Goal: Task Accomplishment & Management: Manage account settings

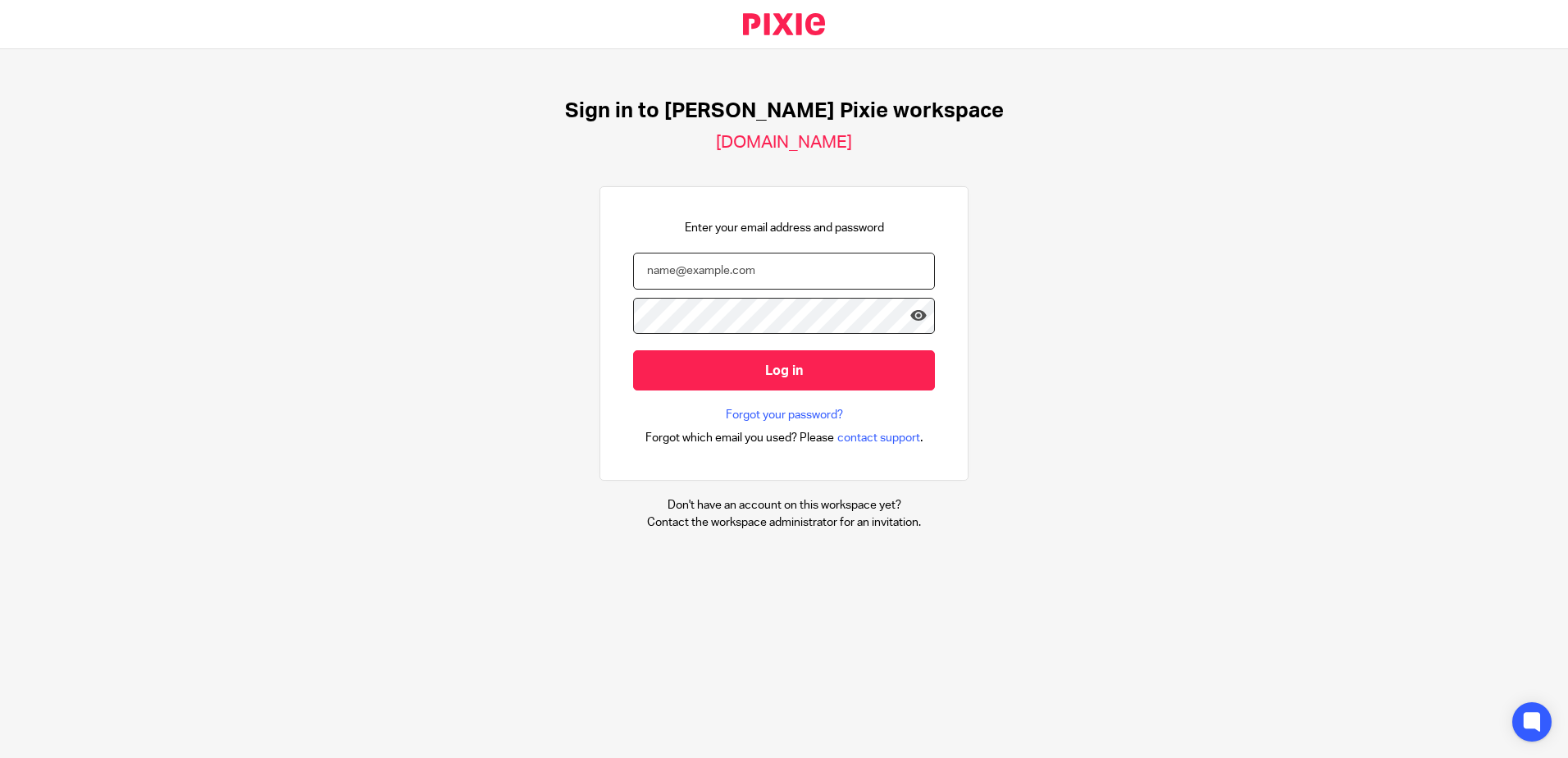
click at [762, 273] on input "email" at bounding box center [784, 271] width 302 height 37
click at [777, 279] on input "email" at bounding box center [784, 271] width 302 height 37
click at [774, 274] on input "email" at bounding box center [784, 271] width 302 height 37
type input "cb"
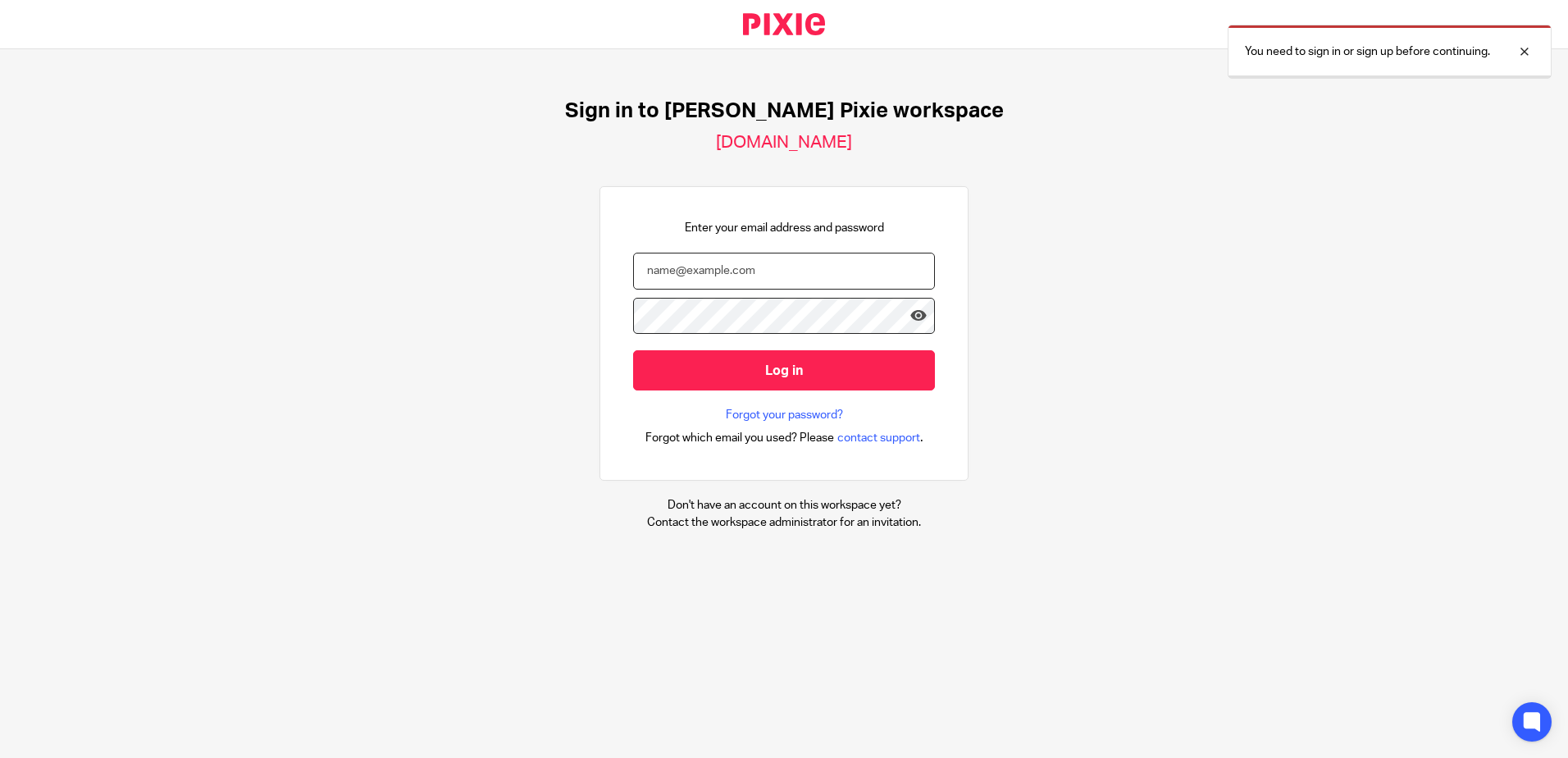
click at [737, 265] on input "email" at bounding box center [784, 271] width 302 height 37
type input "cbedford@menzies.co.uk"
click at [633, 350] on input "Log in" at bounding box center [784, 370] width 302 height 40
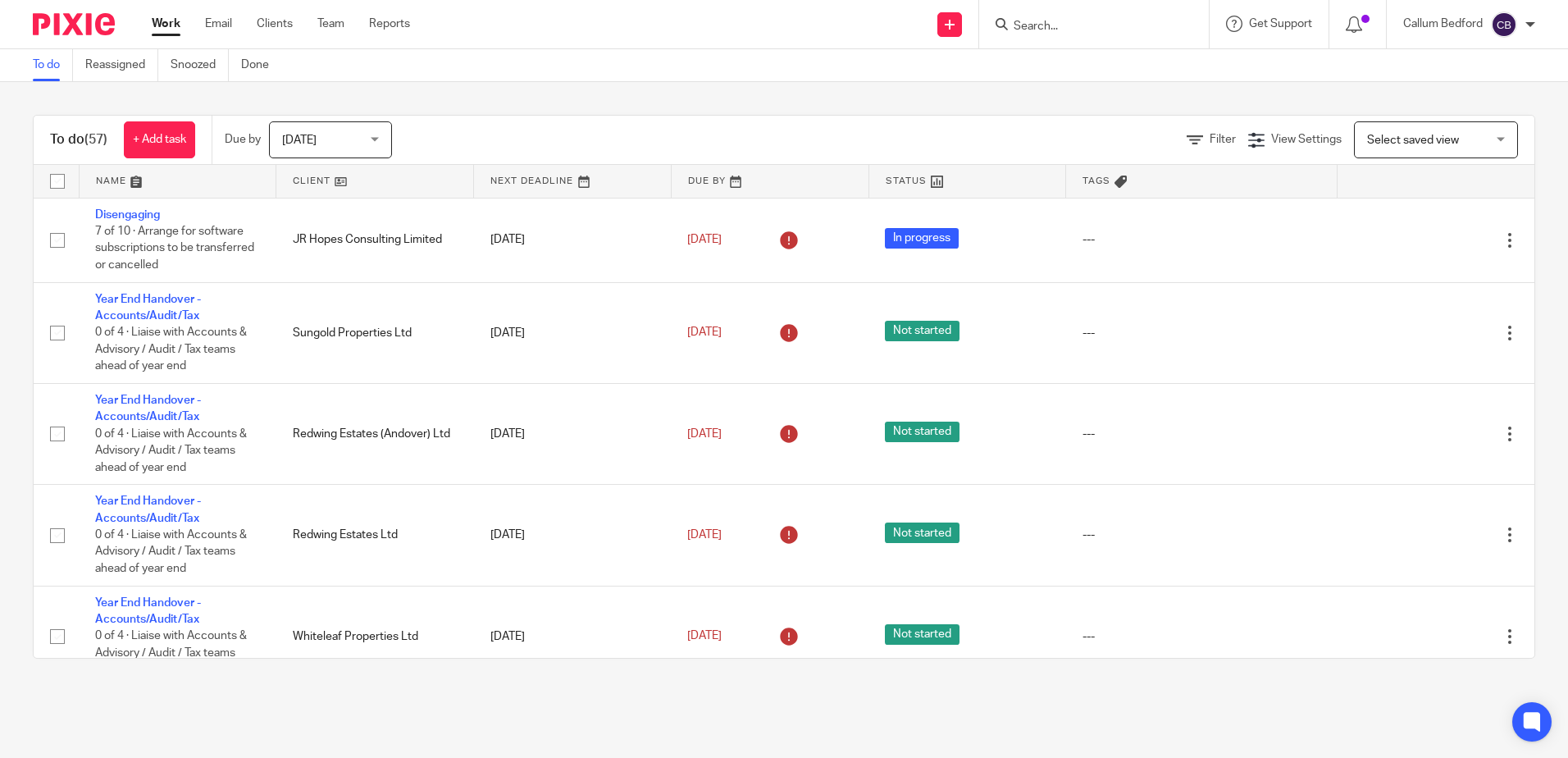
click at [764, 90] on div "To do (57) + Add task Due by [DATE] [DATE] [DATE] [DATE] This week Next week Th…" at bounding box center [784, 387] width 1568 height 610
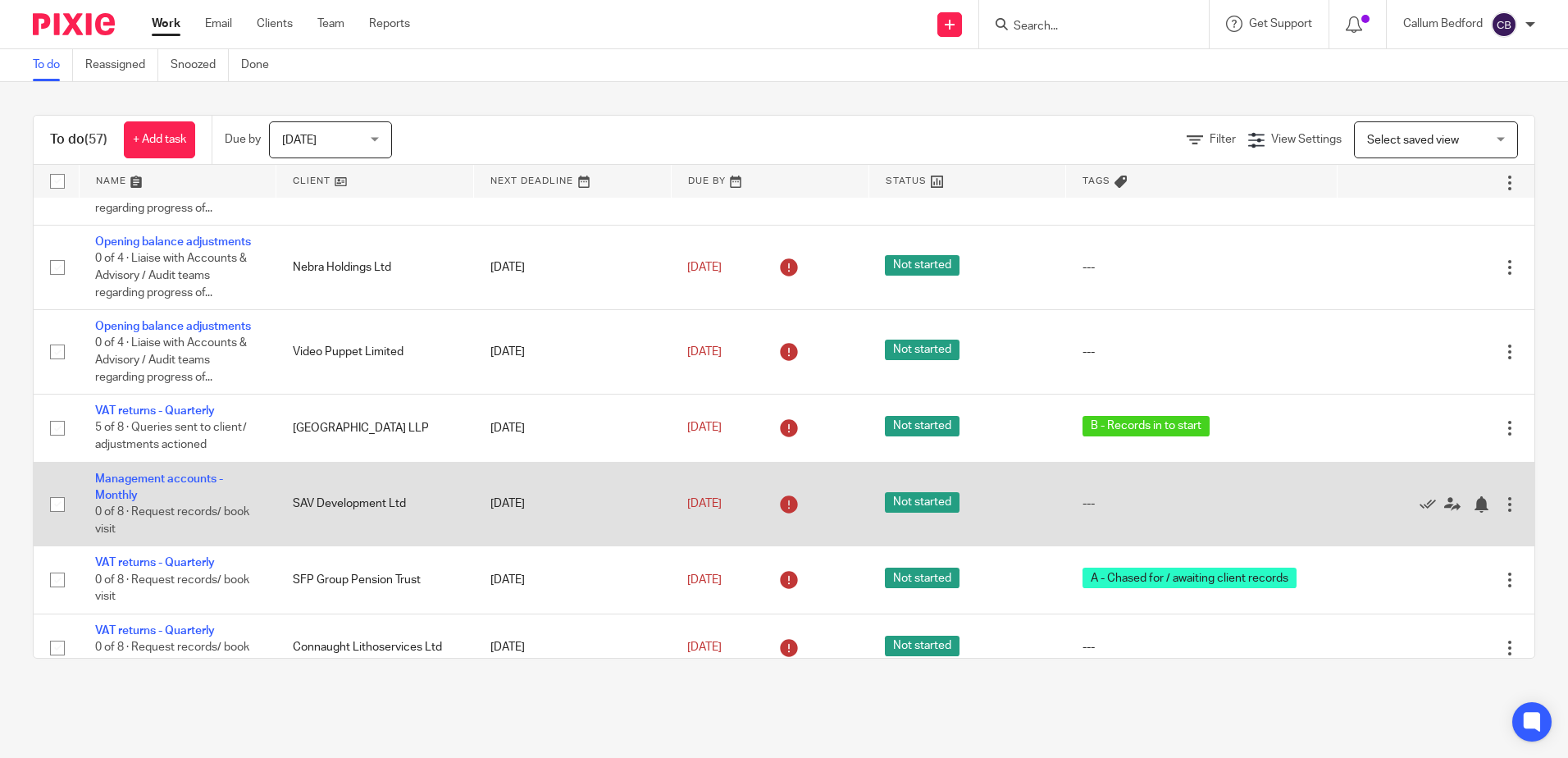
scroll to position [4631, 0]
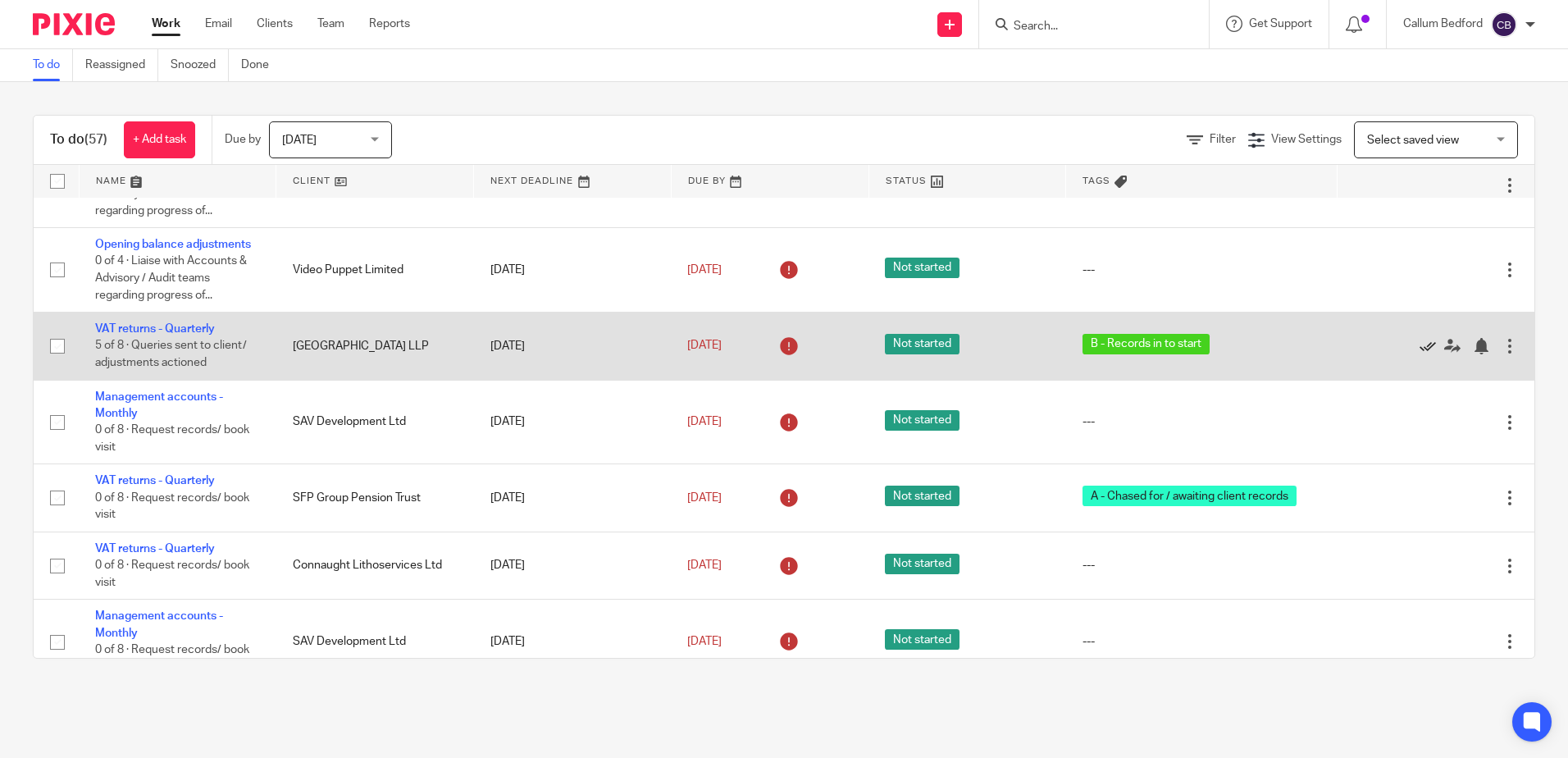
click at [1420, 346] on icon at bounding box center [1427, 346] width 16 height 16
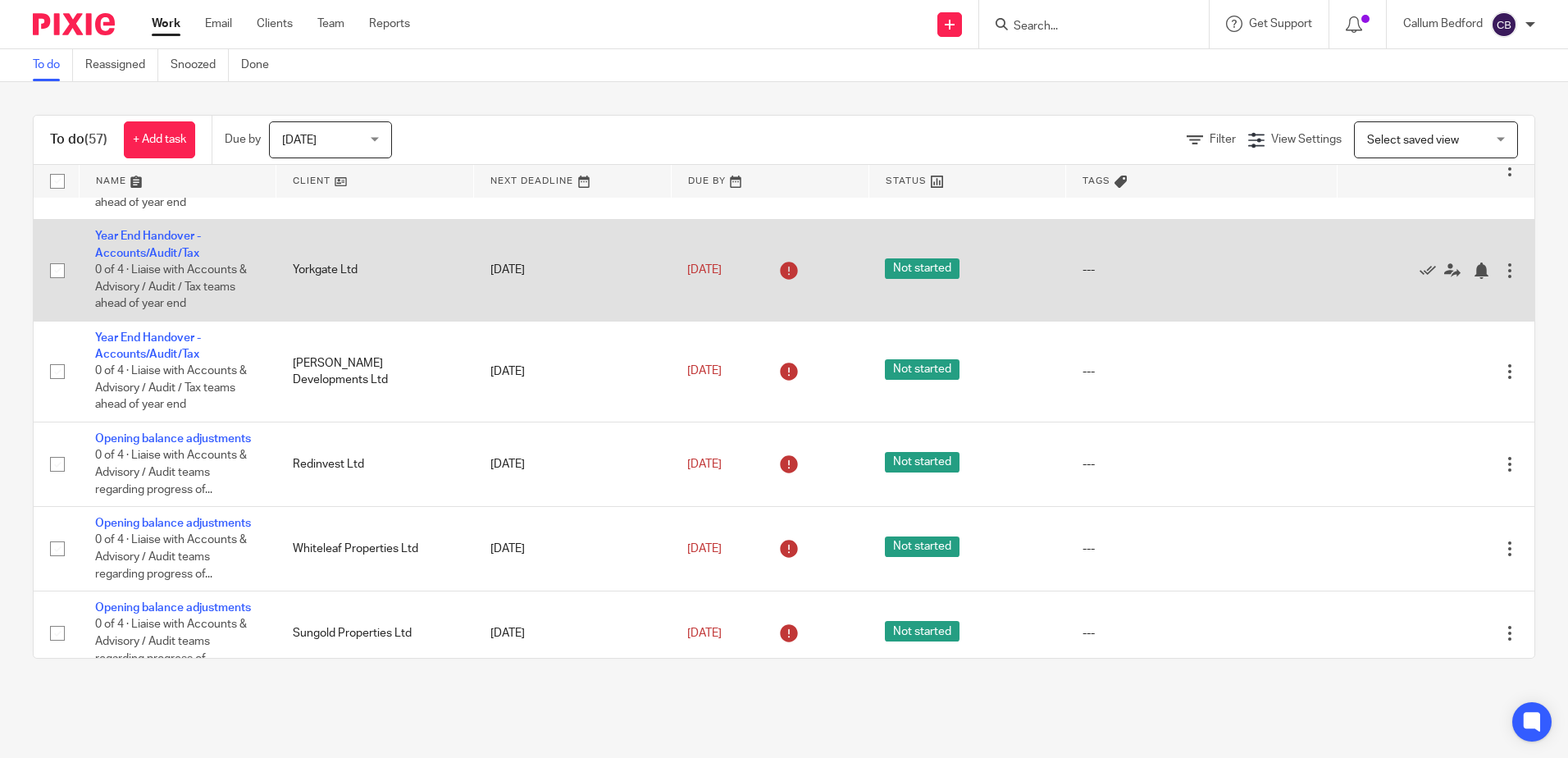
scroll to position [0, 0]
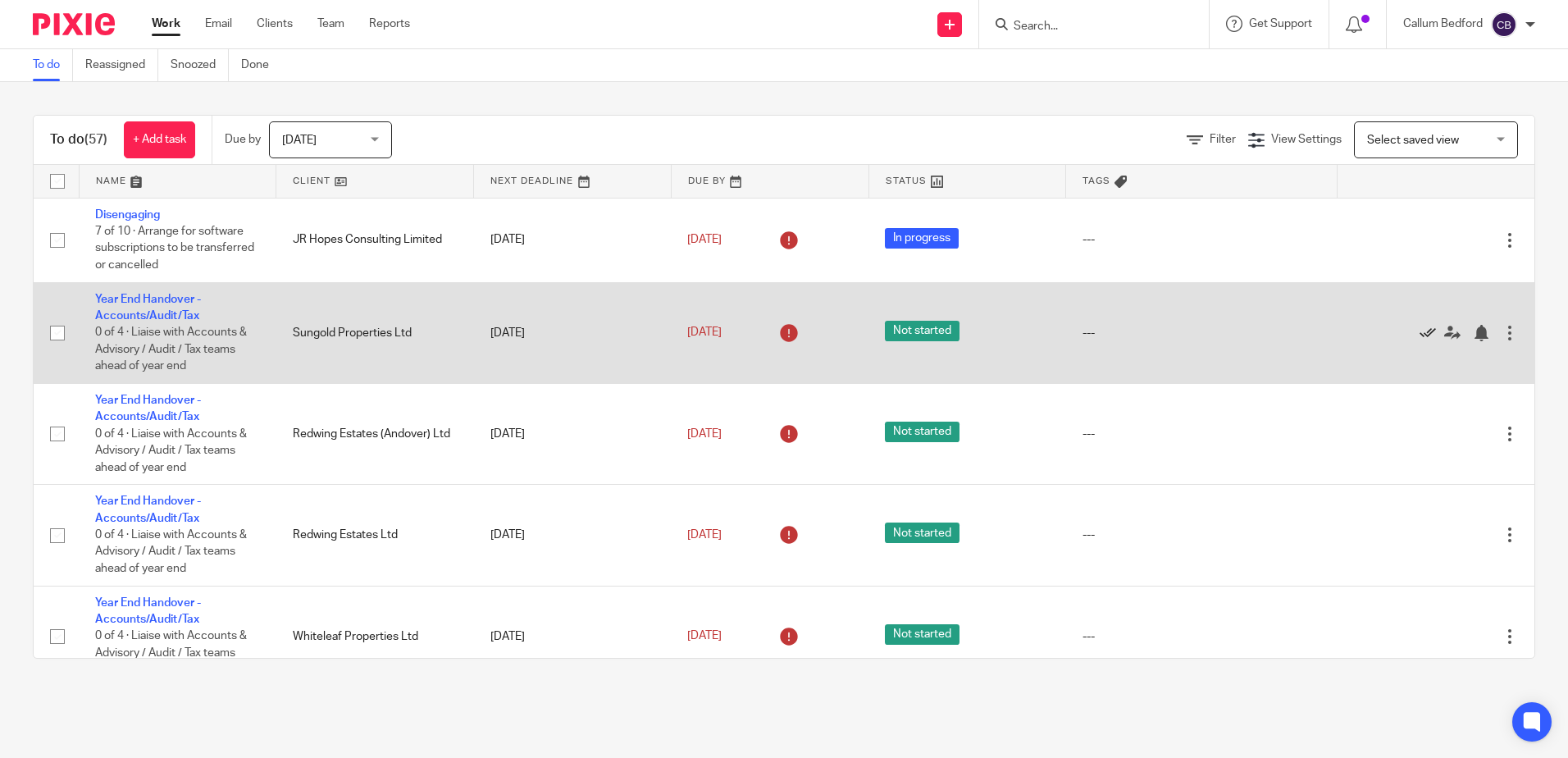
click at [1420, 333] on icon at bounding box center [1427, 333] width 16 height 16
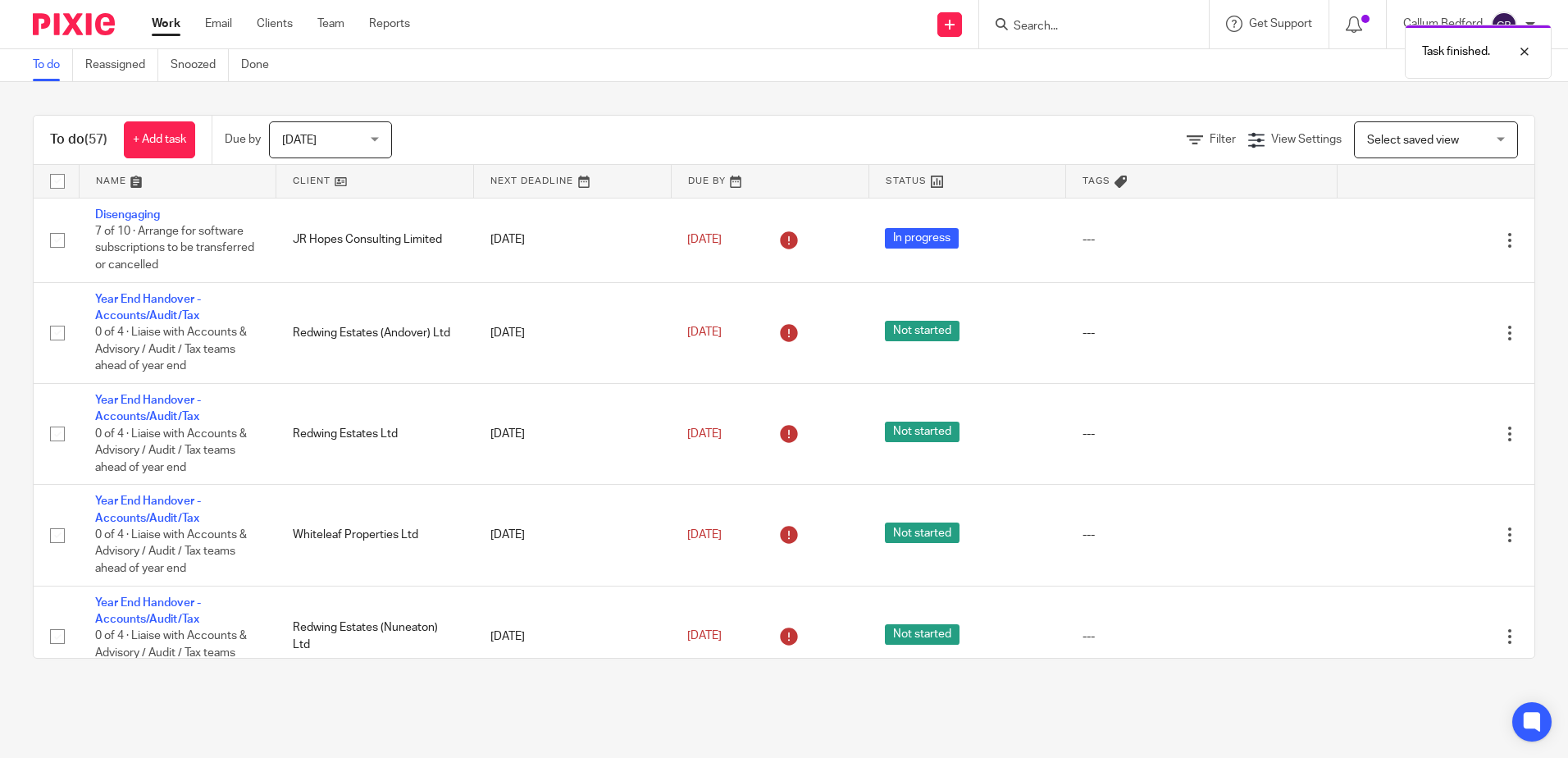
click at [1420, 333] on icon at bounding box center [1427, 333] width 16 height 16
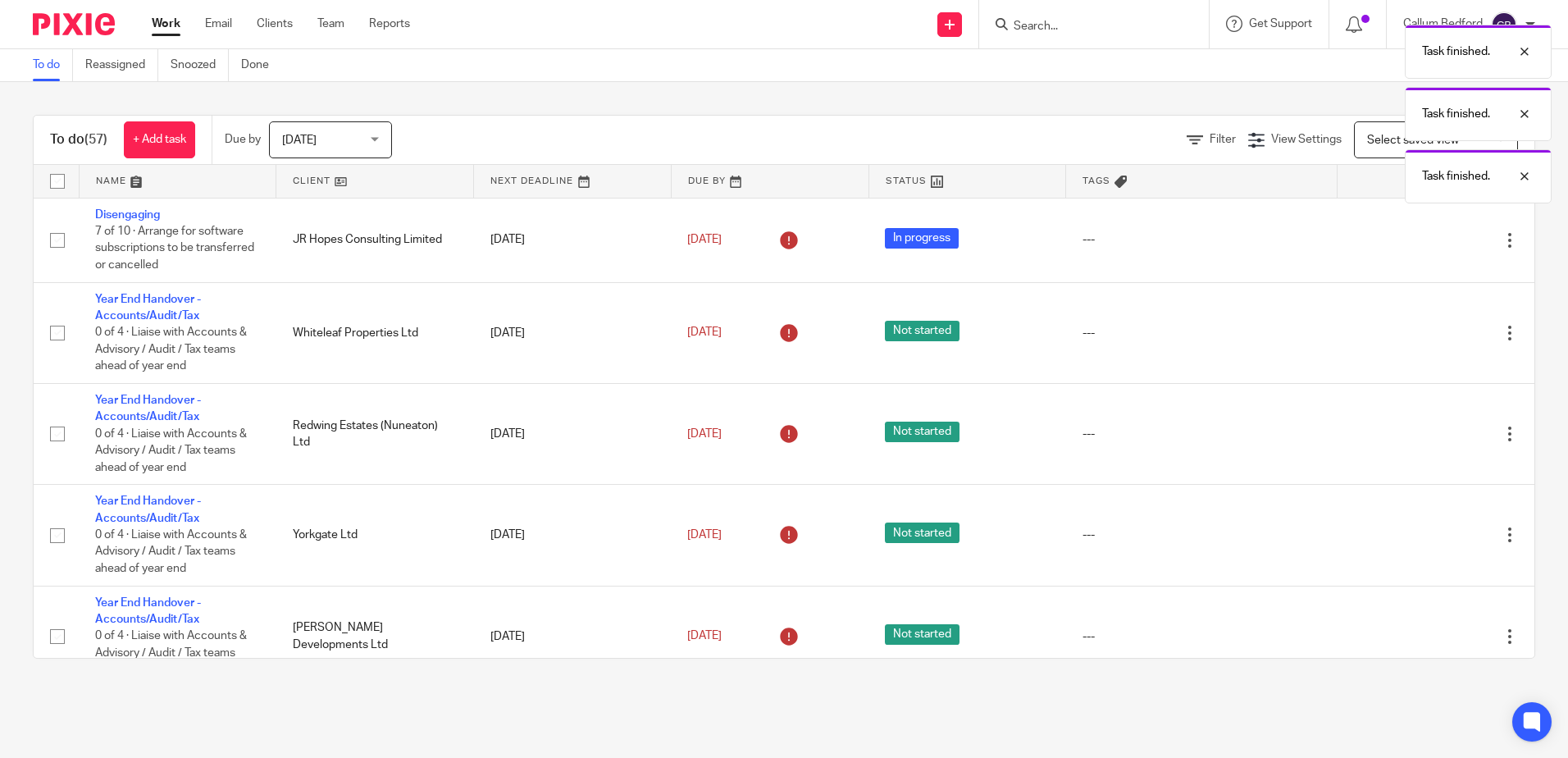
click at [1420, 333] on icon at bounding box center [1427, 333] width 16 height 16
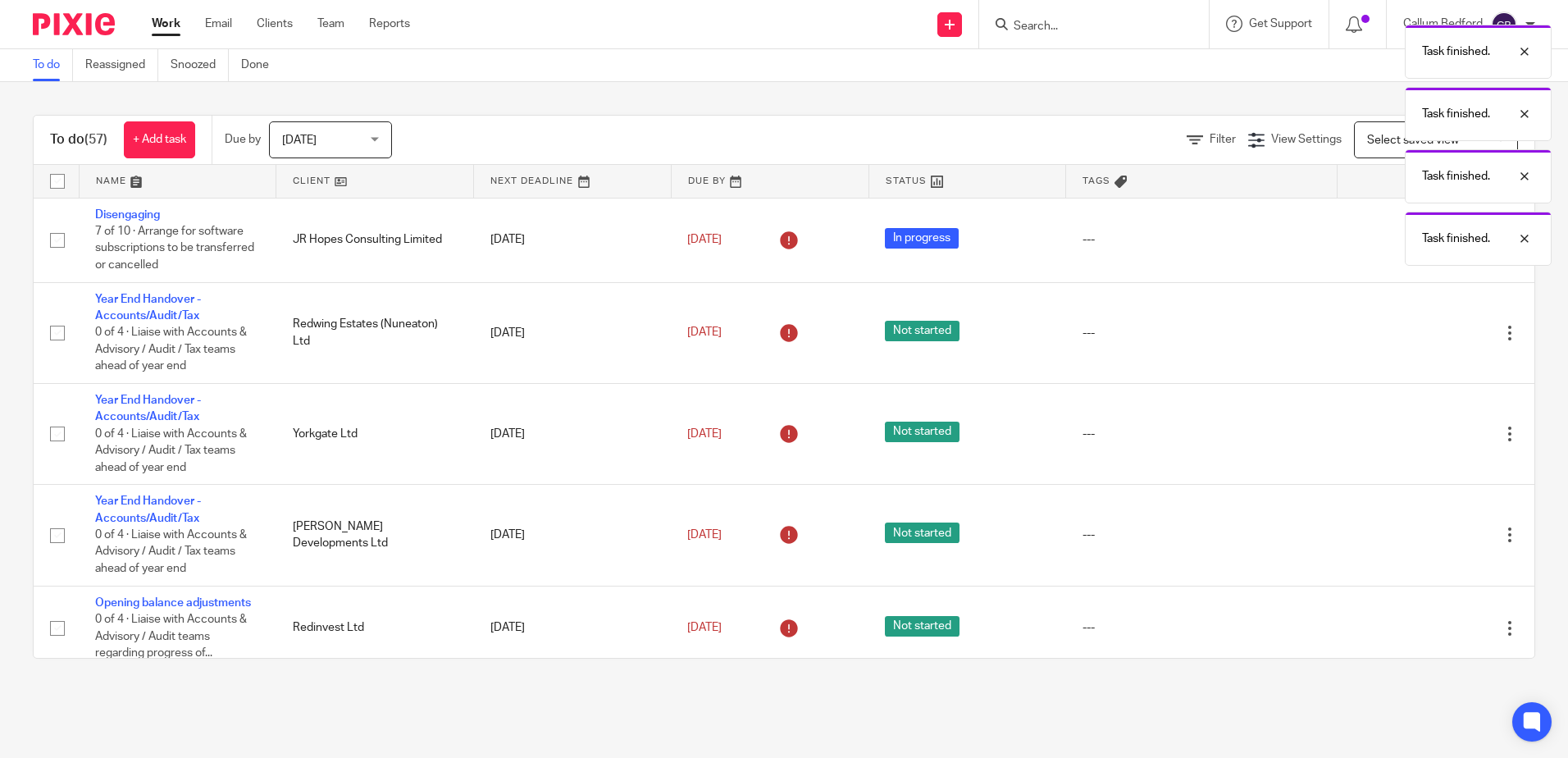
click at [1420, 333] on icon at bounding box center [1427, 333] width 16 height 16
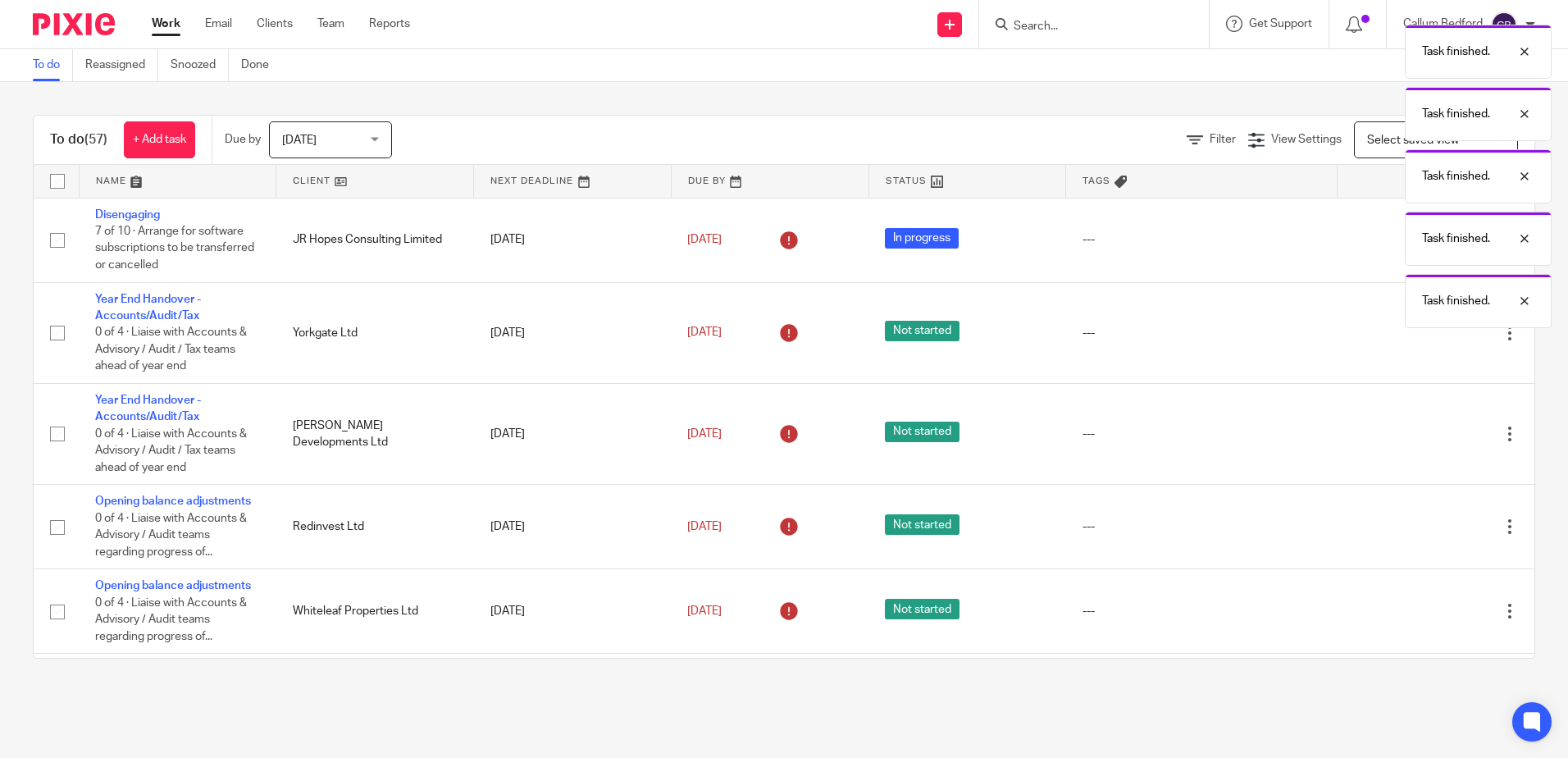
click at [1420, 333] on icon at bounding box center [1427, 333] width 16 height 16
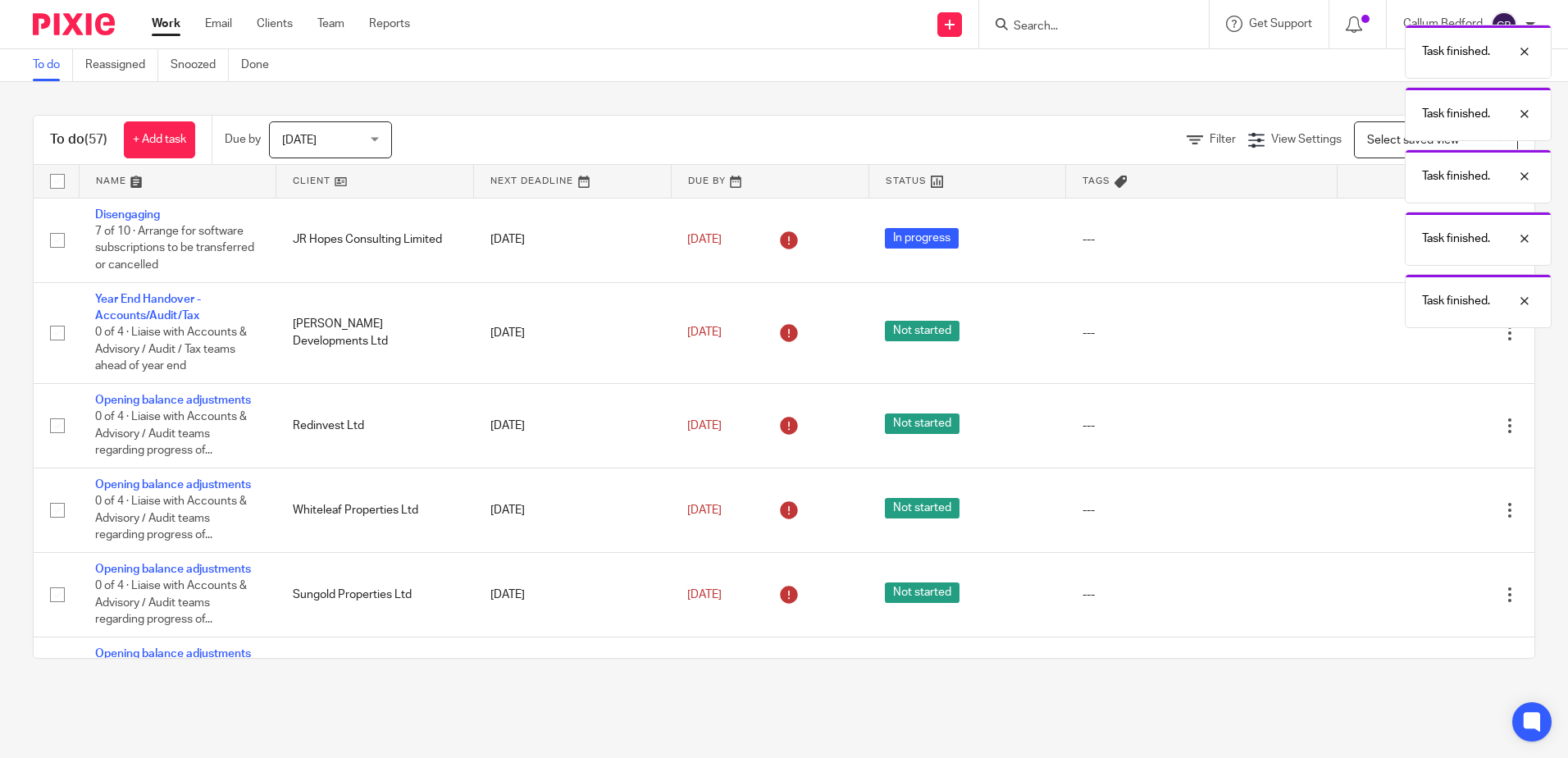
click at [1420, 333] on icon at bounding box center [1427, 333] width 16 height 16
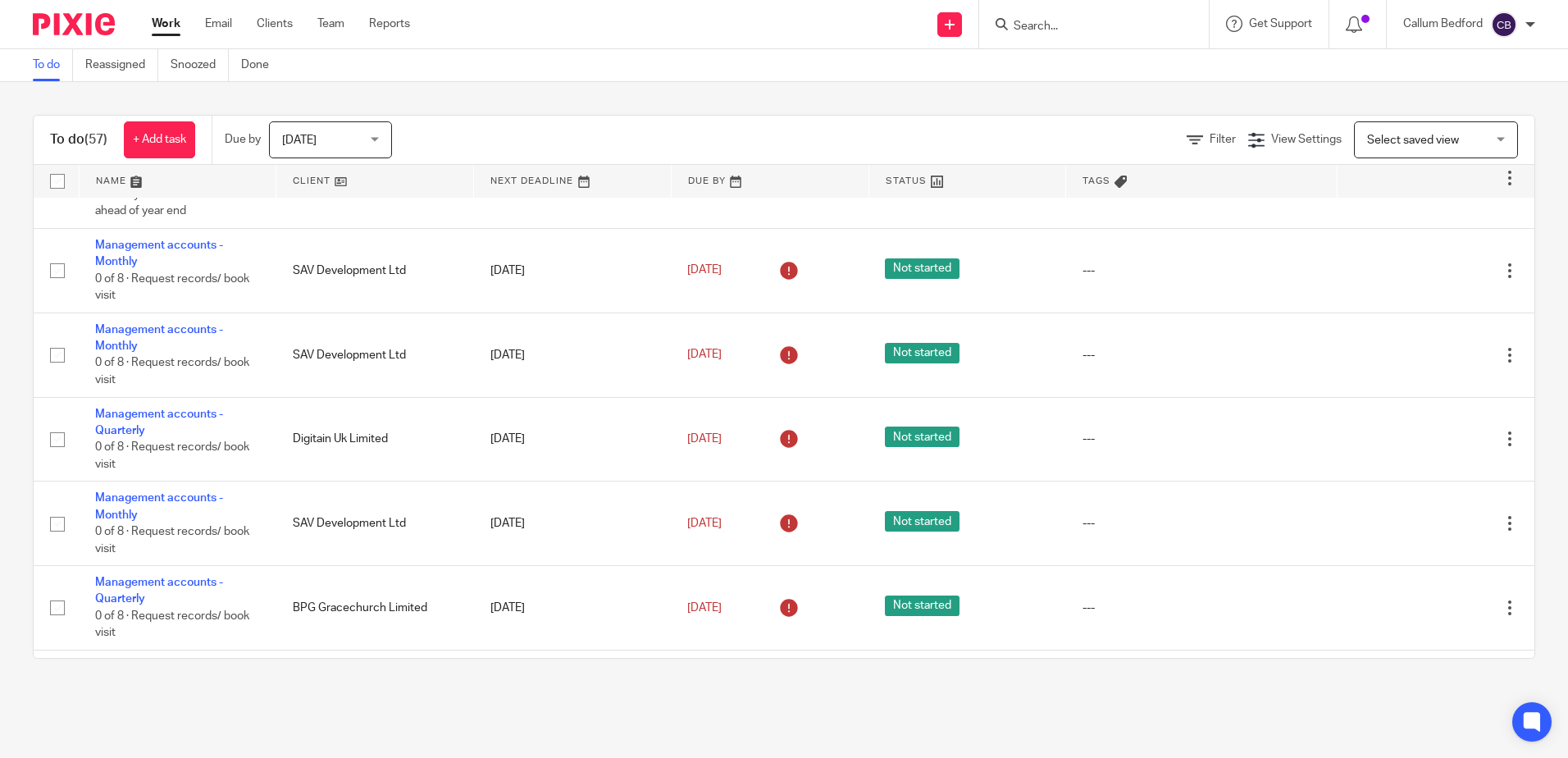
scroll to position [2133, 0]
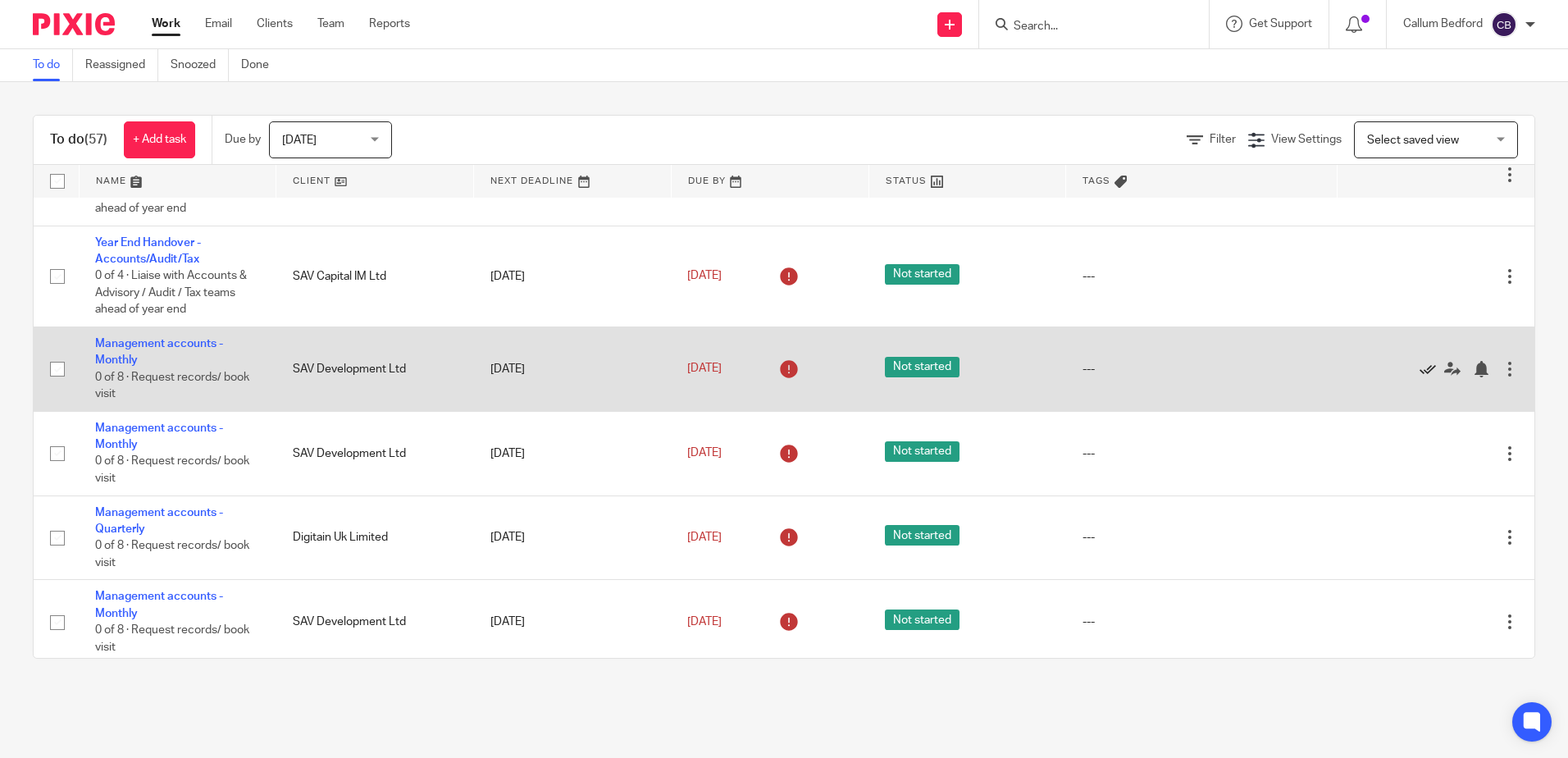
click at [1420, 370] on icon at bounding box center [1427, 368] width 16 height 16
